Goal: Task Accomplishment & Management: Manage account settings

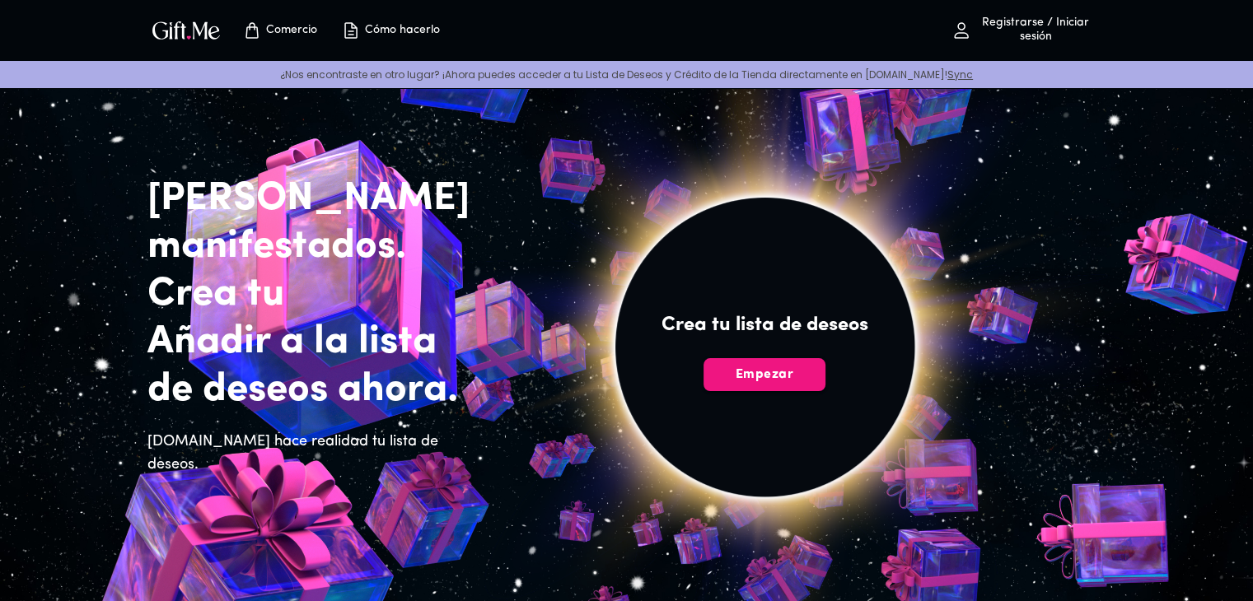
click at [980, 165] on img at bounding box center [765, 365] width 740 height 703
click at [804, 367] on span "Empezar" at bounding box center [764, 375] width 122 height 18
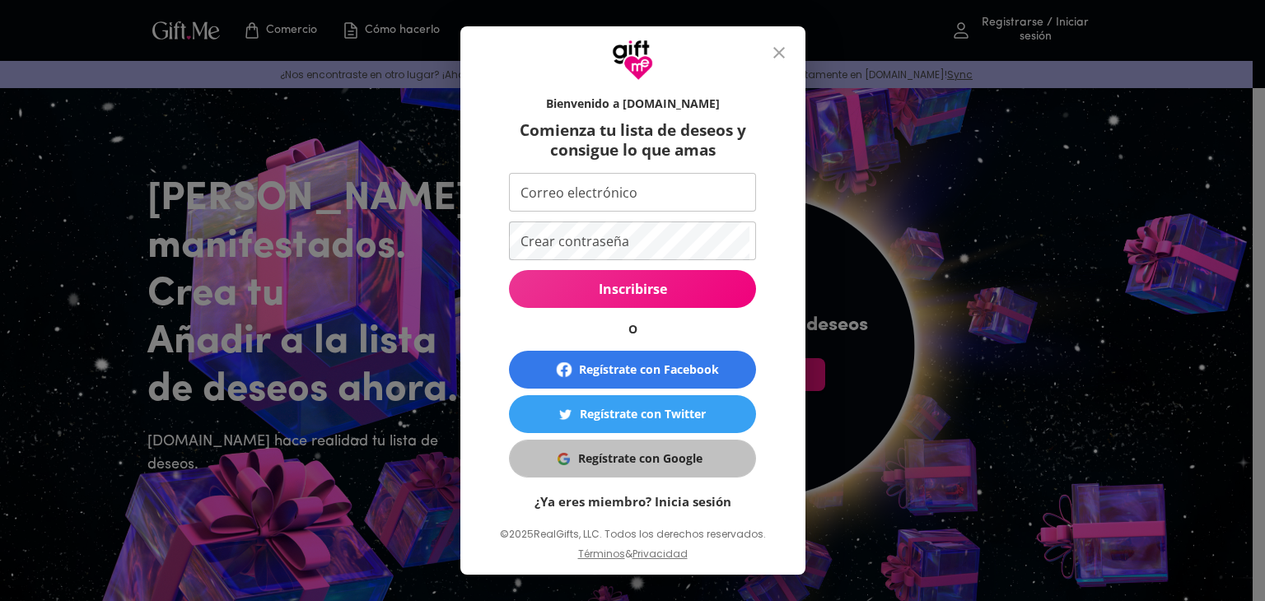
click at [692, 455] on font "Regístrate con Google" at bounding box center [640, 459] width 124 height 16
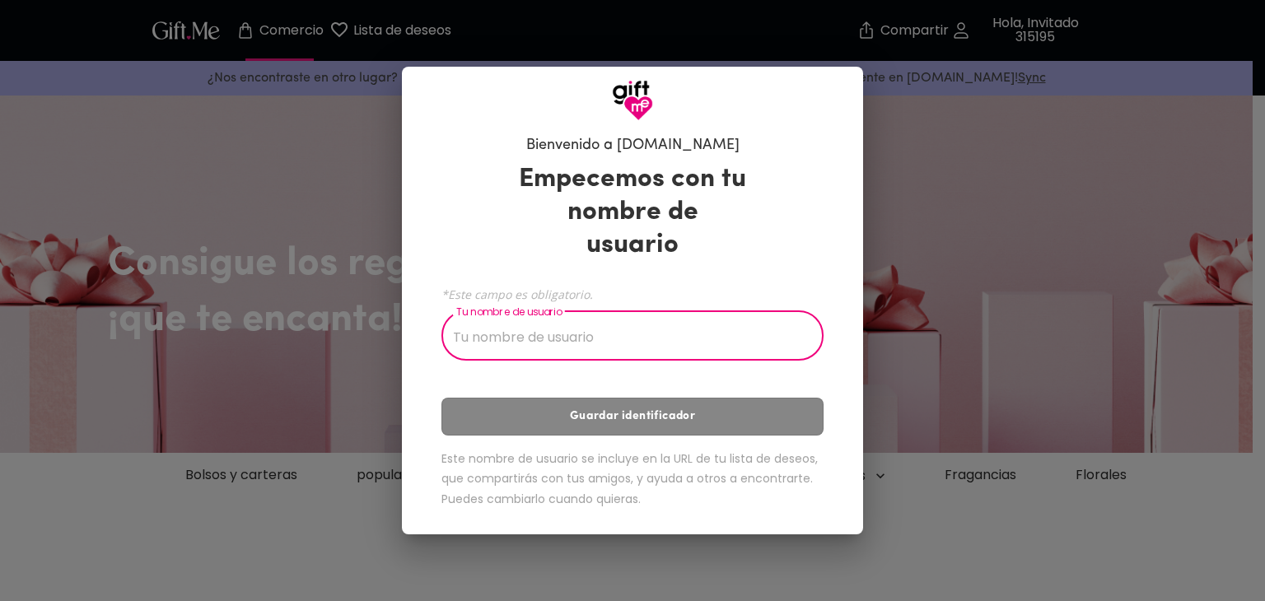
click at [639, 324] on input "Tu nombre de usuario" at bounding box center [623, 338] width 364 height 46
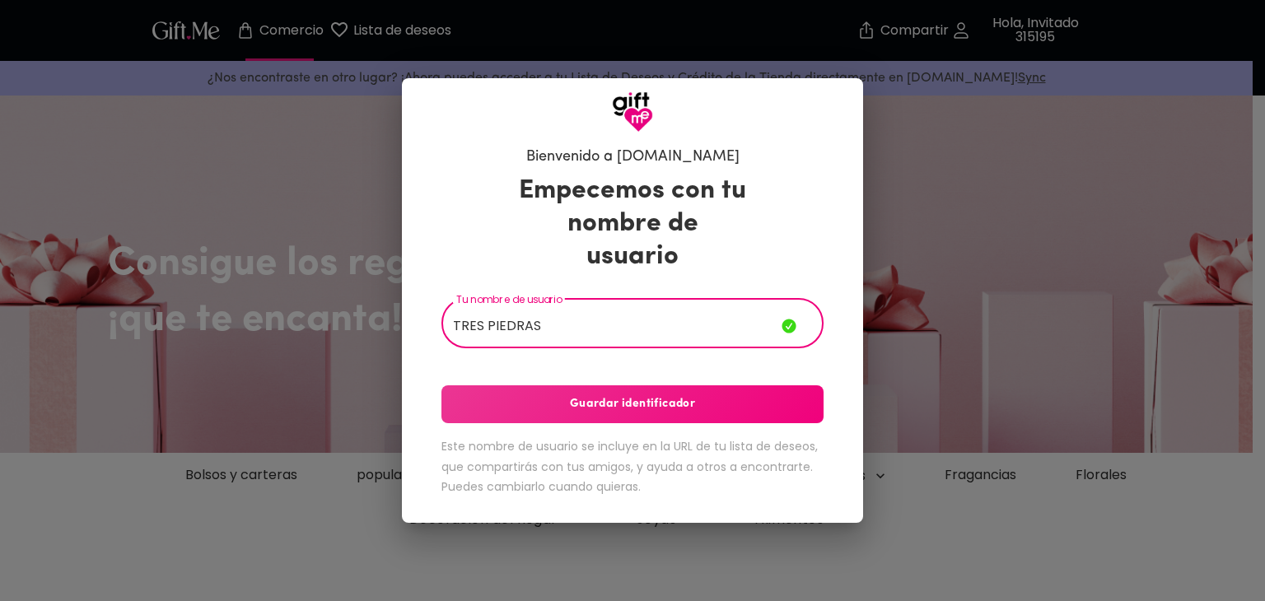
type input "TRES PIEDRAS"
click at [647, 398] on font "Guardar identificador" at bounding box center [632, 404] width 125 height 12
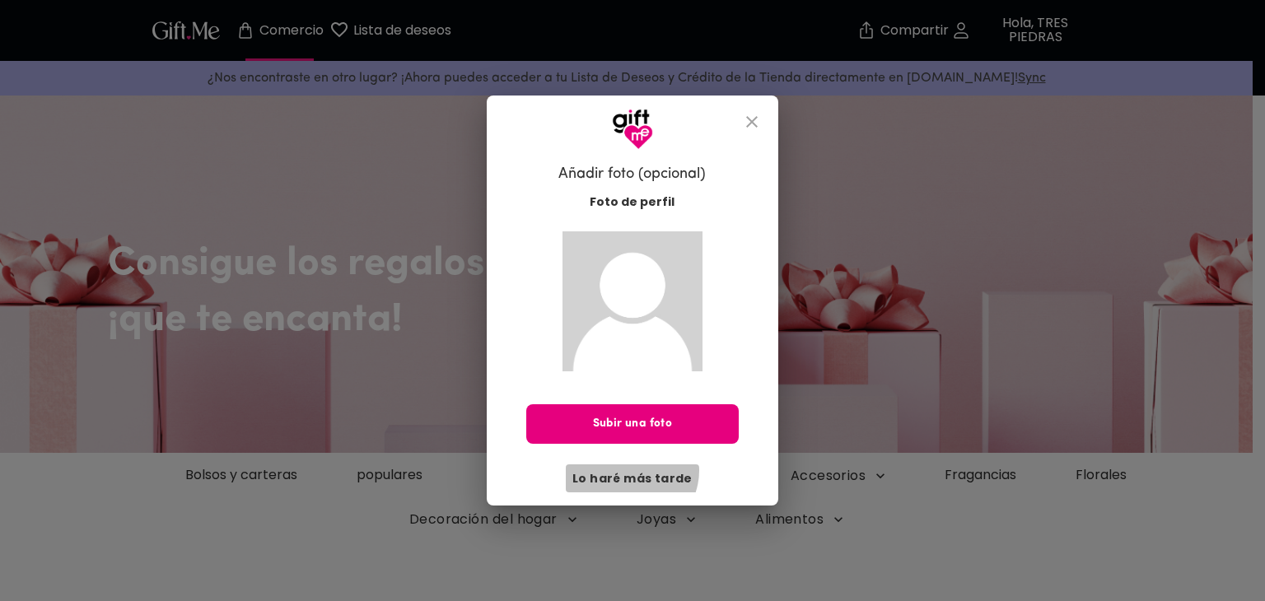
click at [634, 470] on font "Lo haré más tarde" at bounding box center [632, 478] width 120 height 16
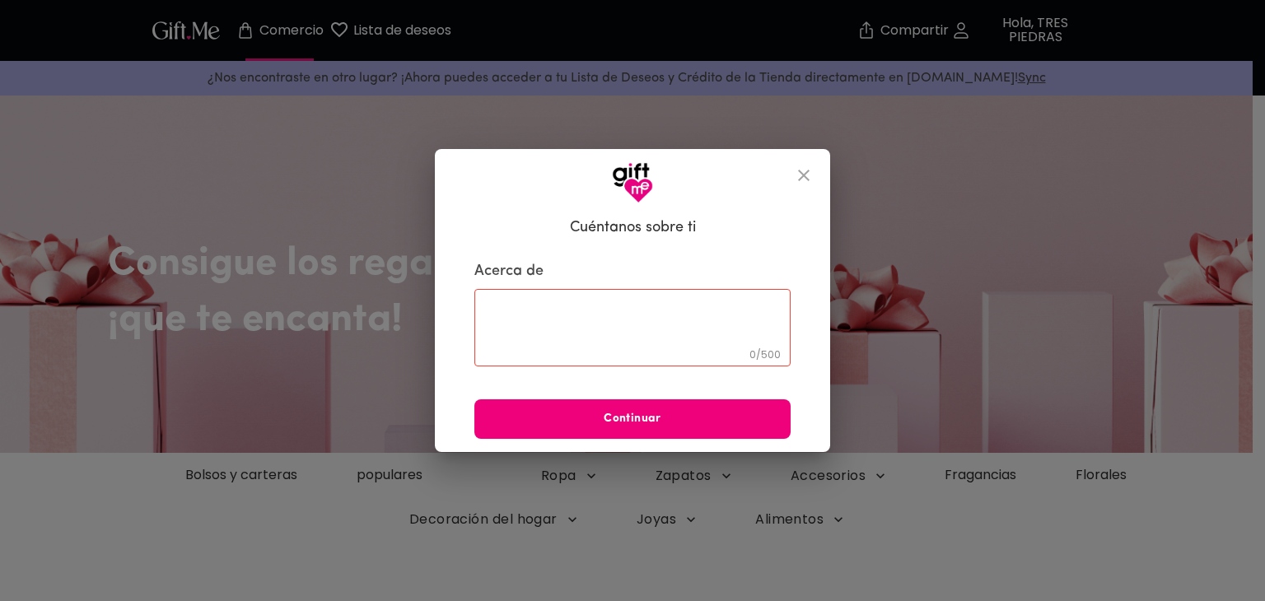
click at [684, 416] on span "Continuar" at bounding box center [632, 419] width 316 height 18
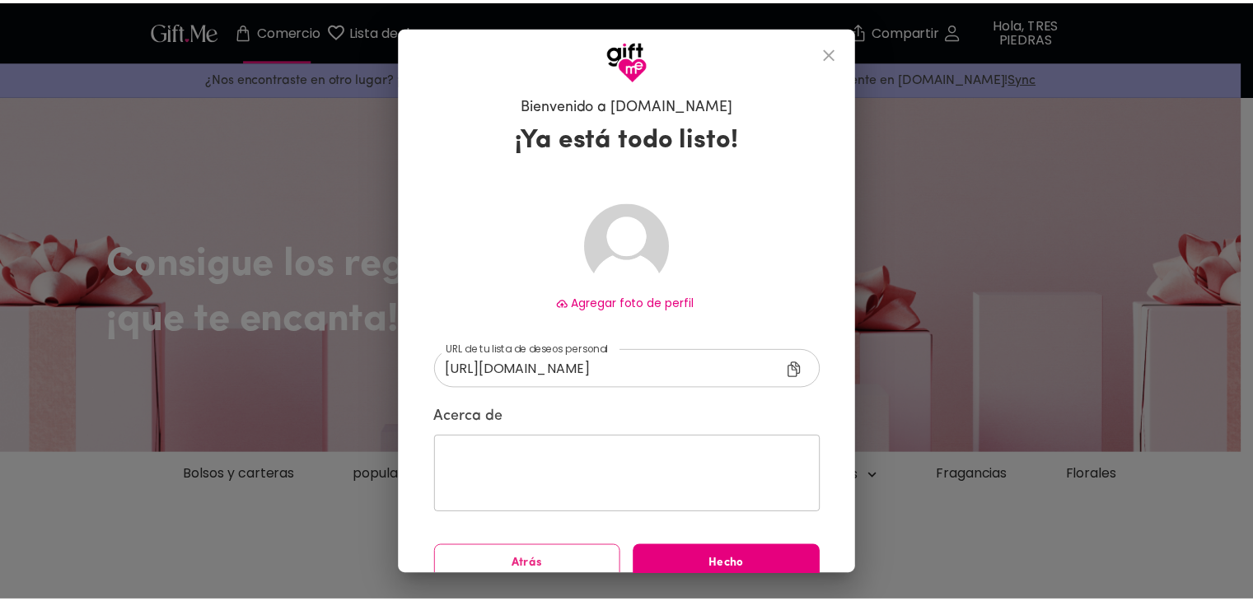
scroll to position [23, 0]
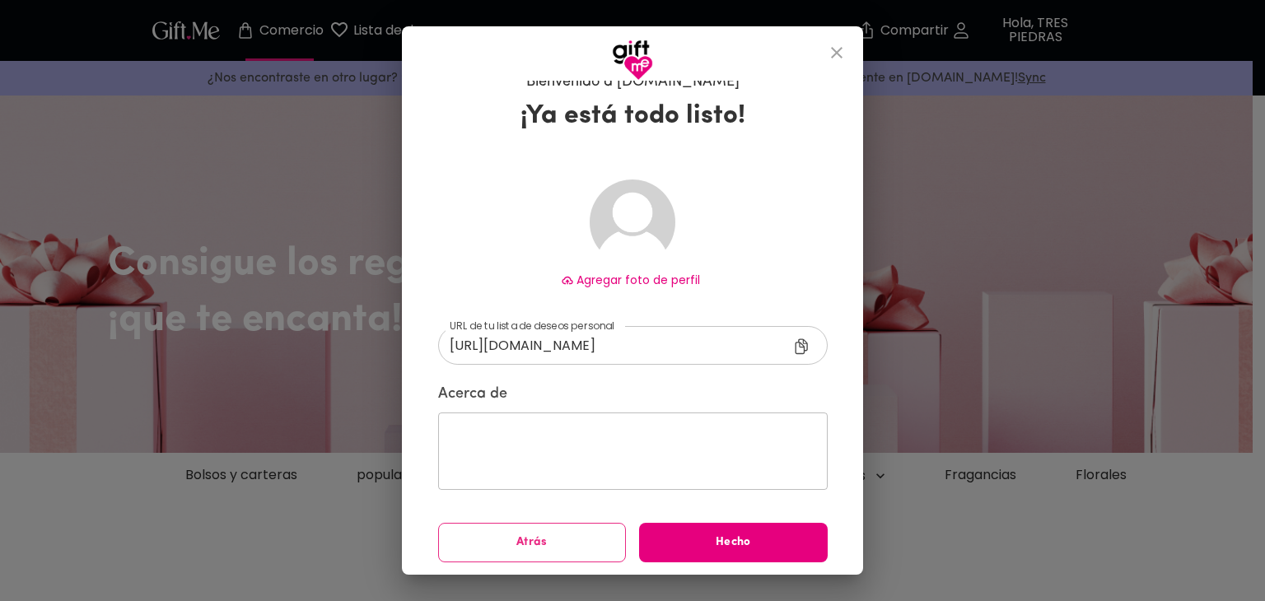
click at [836, 49] on icon "cerca" at bounding box center [837, 53] width 20 height 20
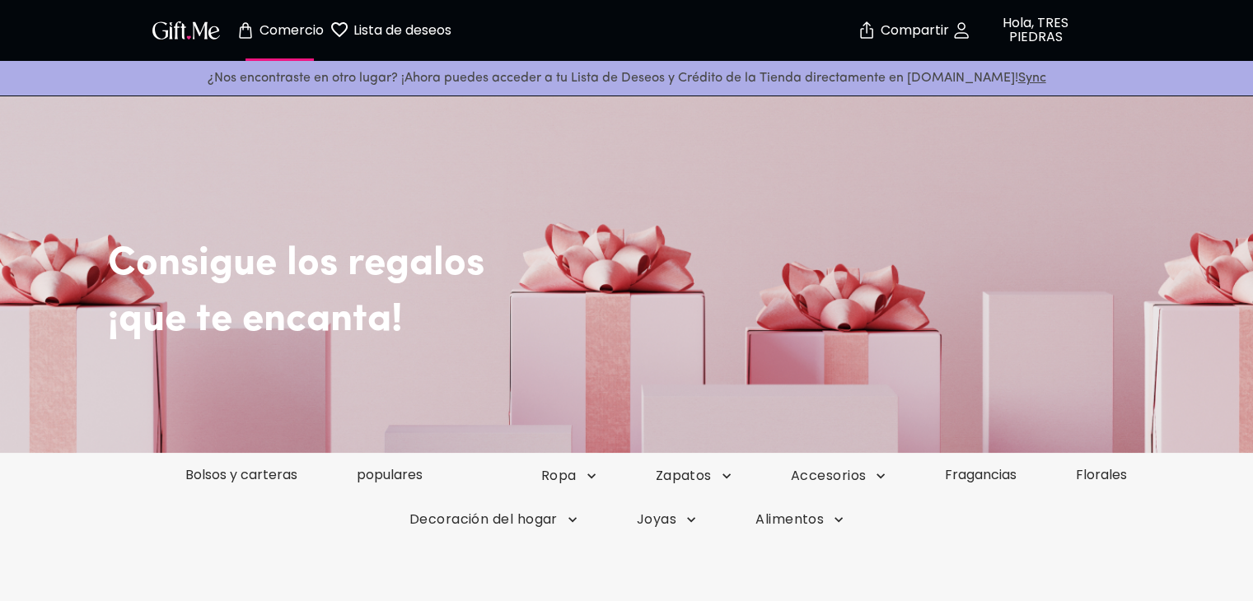
click at [1035, 16] on button "Hola, TRES PIEDRAS" at bounding box center [1023, 30] width 165 height 53
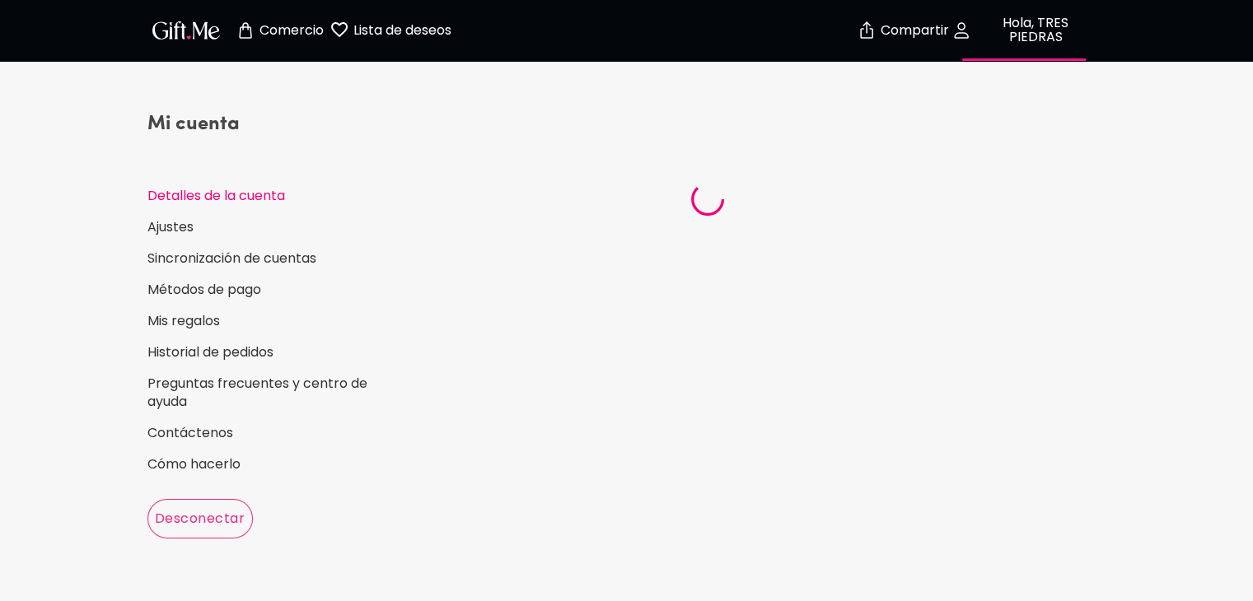
select select "US"
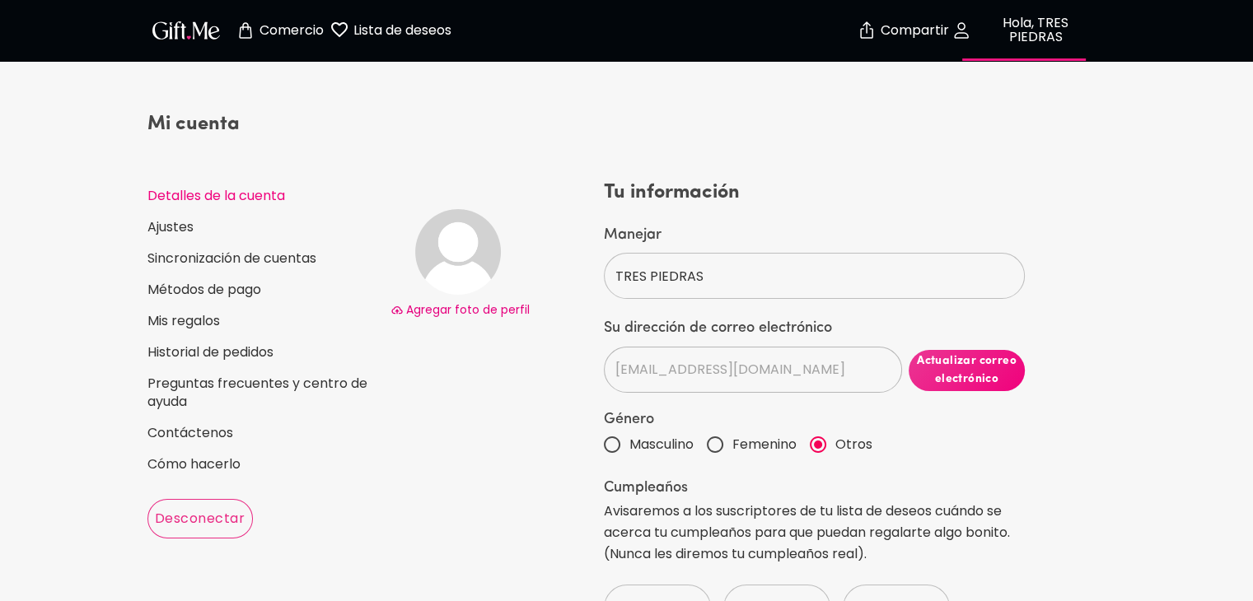
click at [217, 515] on font "Desconectar" at bounding box center [200, 518] width 90 height 19
